Goal: Navigation & Orientation: Find specific page/section

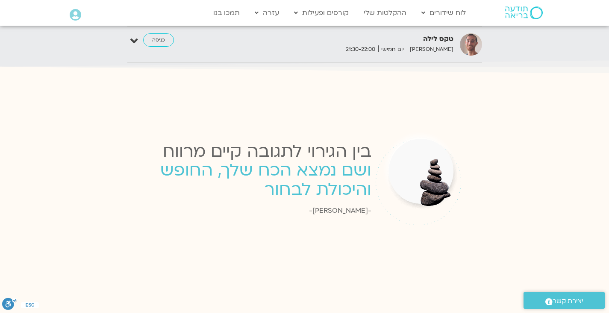
scroll to position [1459, 0]
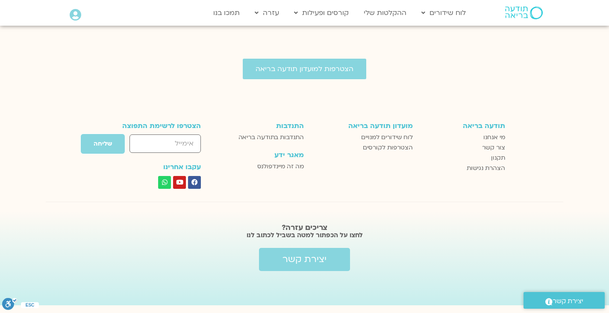
click at [552, 90] on div at bounding box center [304, 98] width 609 height 21
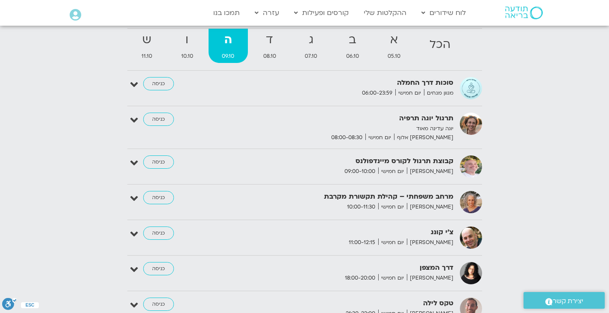
scroll to position [946, 0]
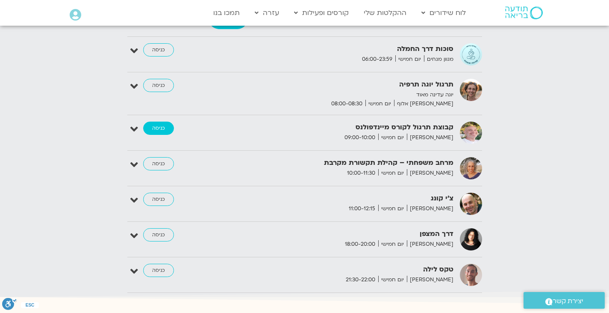
click at [161, 123] on link "כניסה" at bounding box center [158, 128] width 31 height 14
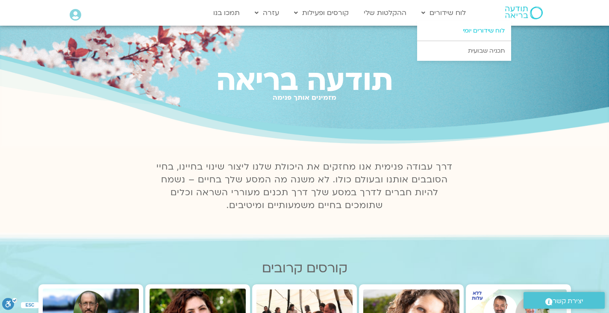
click at [452, 30] on link "לוח שידורים יומי" at bounding box center [464, 31] width 94 height 20
